Goal: Task Accomplishment & Management: Use online tool/utility

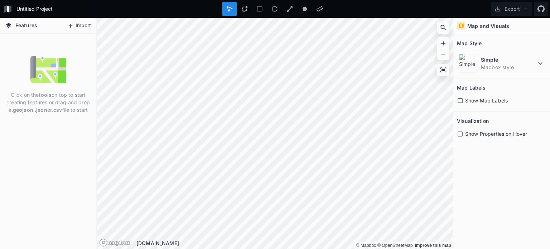
click at [81, 30] on button "Import" at bounding box center [79, 25] width 31 height 11
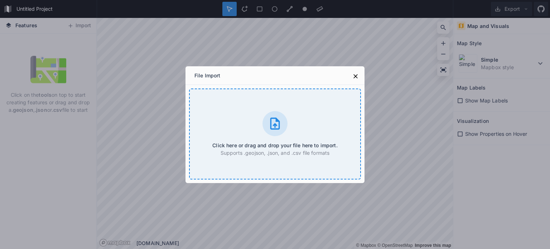
click at [269, 122] on icon at bounding box center [275, 123] width 14 height 14
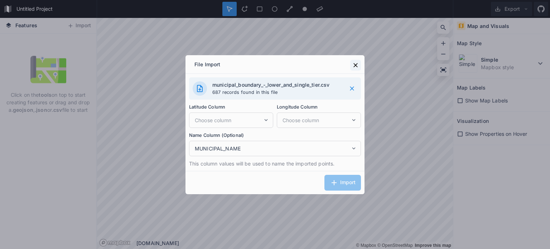
click at [356, 65] on icon at bounding box center [355, 65] width 7 height 7
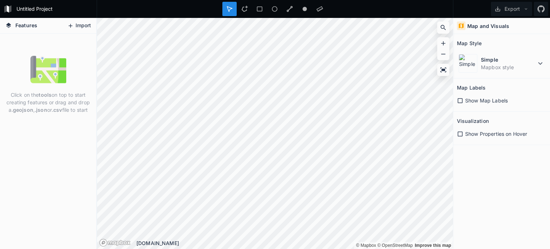
click at [85, 24] on button "Import" at bounding box center [79, 25] width 31 height 11
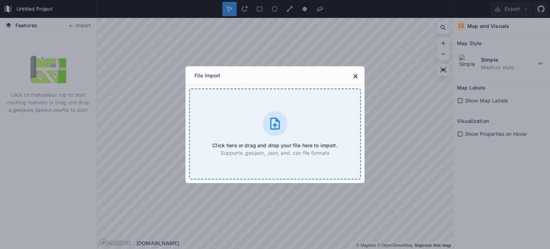
click at [274, 155] on p "Supports .geojson, .json, and .csv file formats" at bounding box center [274, 153] width 125 height 8
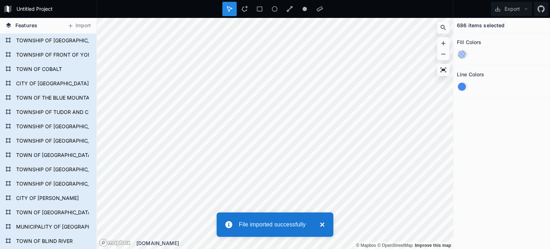
click at [322, 225] on button "×" at bounding box center [320, 224] width 9 height 9
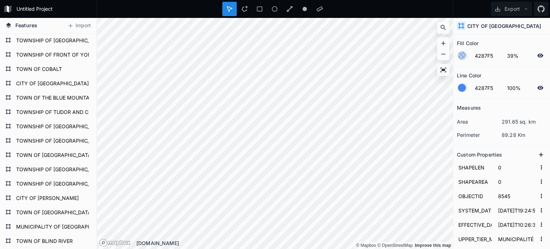
type input "10769"
type input "MUNICIPALITÉ RÉGIONALE DE [GEOGRAPHIC_DATA]"
type input "REGIONAL MUNICIPALITY OF [GEOGRAPHIC_DATA]"
type input "[GEOGRAPHIC_DATA]"
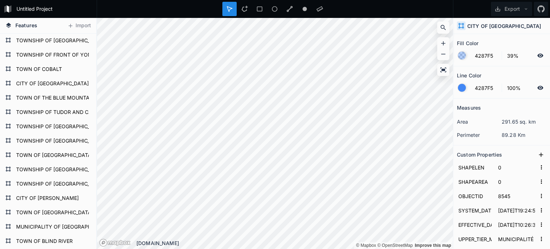
type input "2105"
type input "21102"
type input "21005"
type input "[GEOGRAPHIC_DATA]"
type input "CITY OF [GEOGRAPHIC_DATA]"
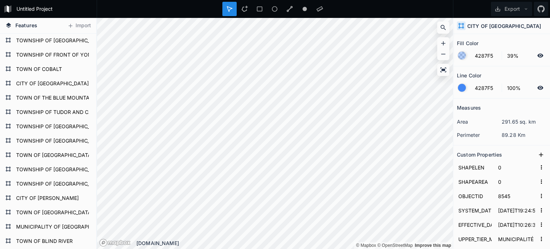
type input "Municipalités de palier inférieur"
type input "[GEOGRAPHIC_DATA]"
type input "319585784"
